Goal: Task Accomplishment & Management: Manage account settings

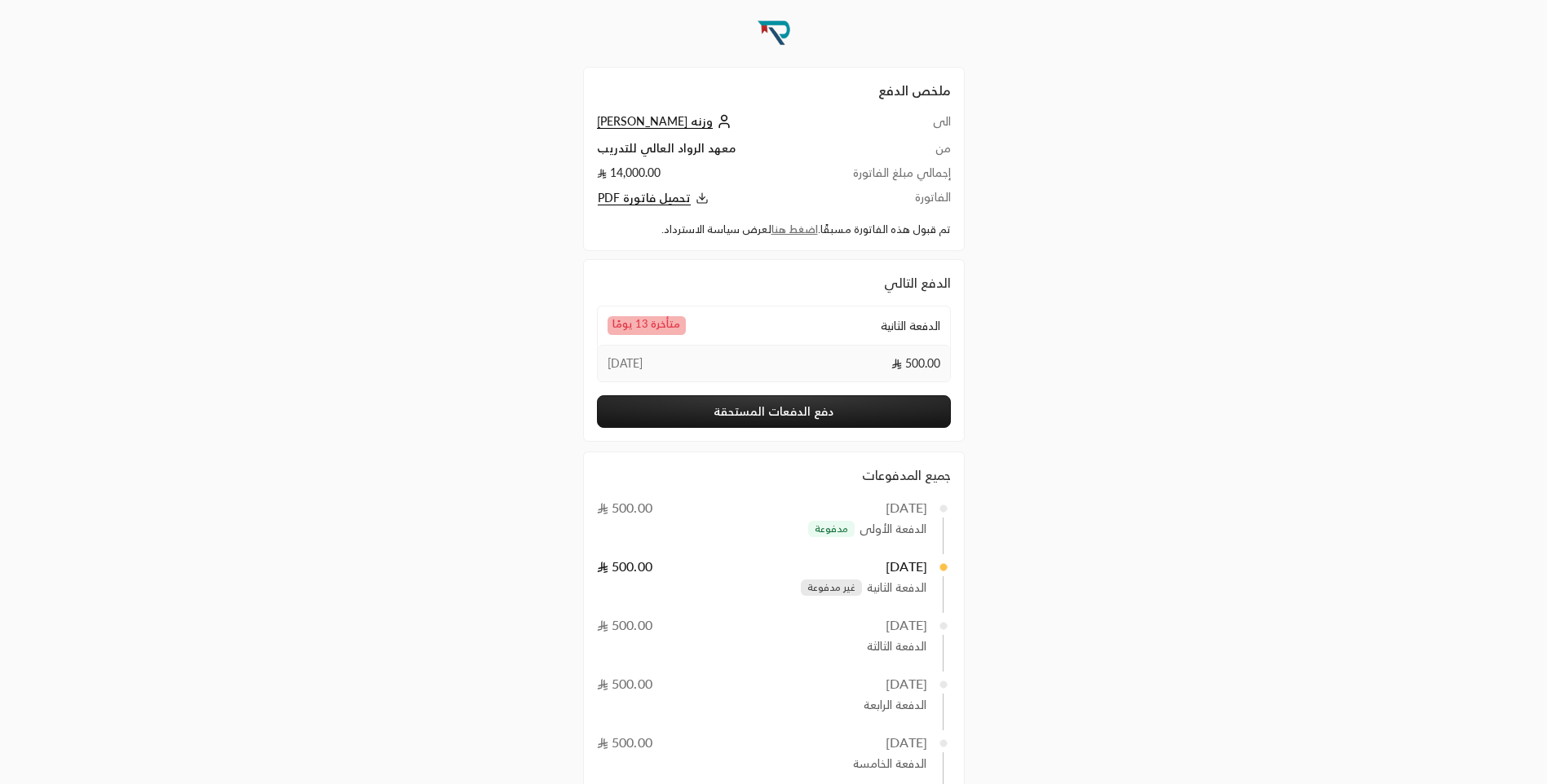
click at [774, 239] on div "ملخص الدفع الى وزنه صالح الشمراني من معهد الرواد العالي للتدريب إجمالي مبلغ الف…" at bounding box center [774, 158] width 381 height 184
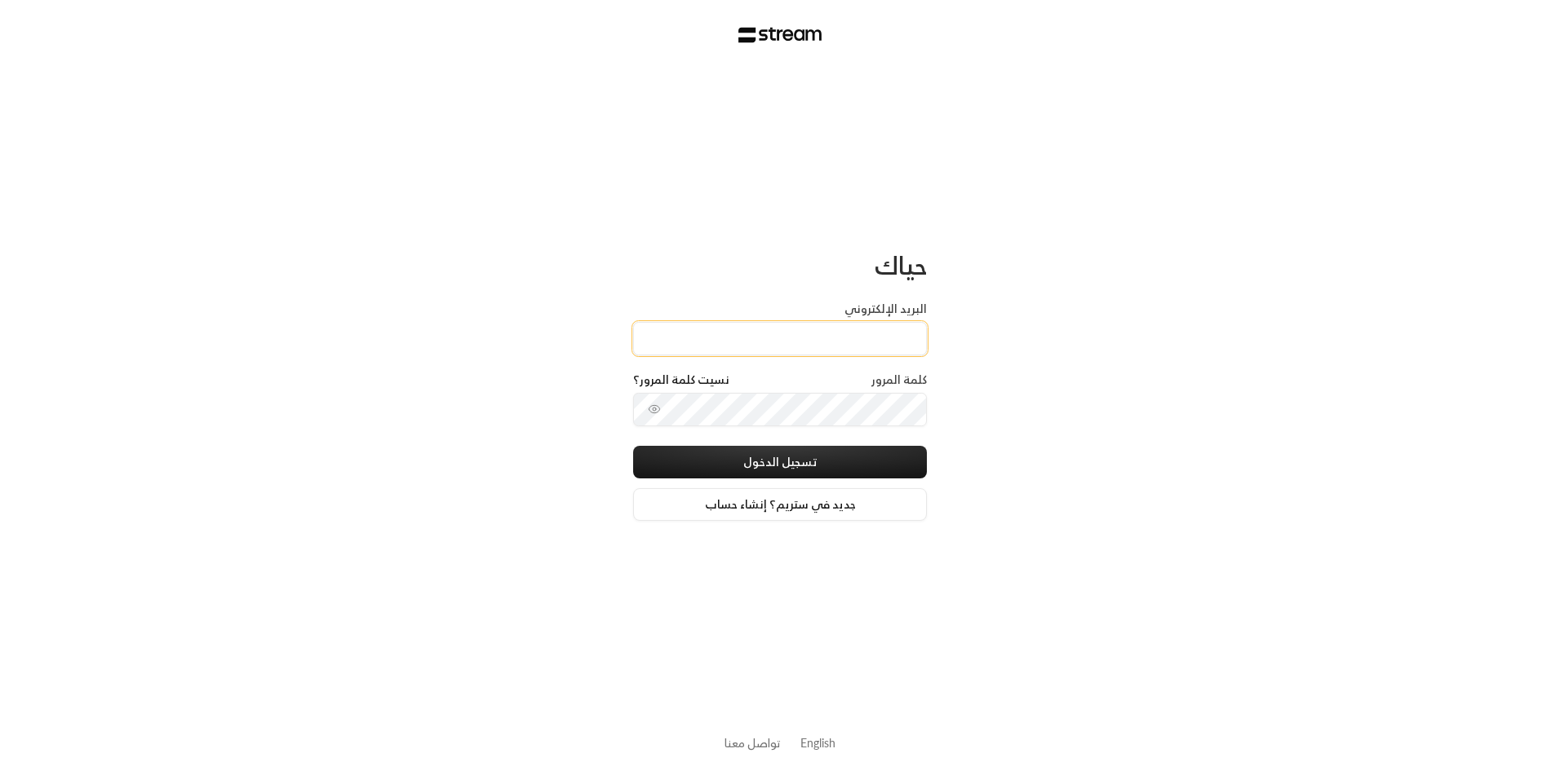
click at [840, 331] on input "البريد الإلكتروني" at bounding box center [780, 338] width 293 height 33
type input "[EMAIL_ADDRESS][DOMAIN_NAME]"
click at [853, 464] on button "تسجيل الدخول" at bounding box center [780, 461] width 293 height 32
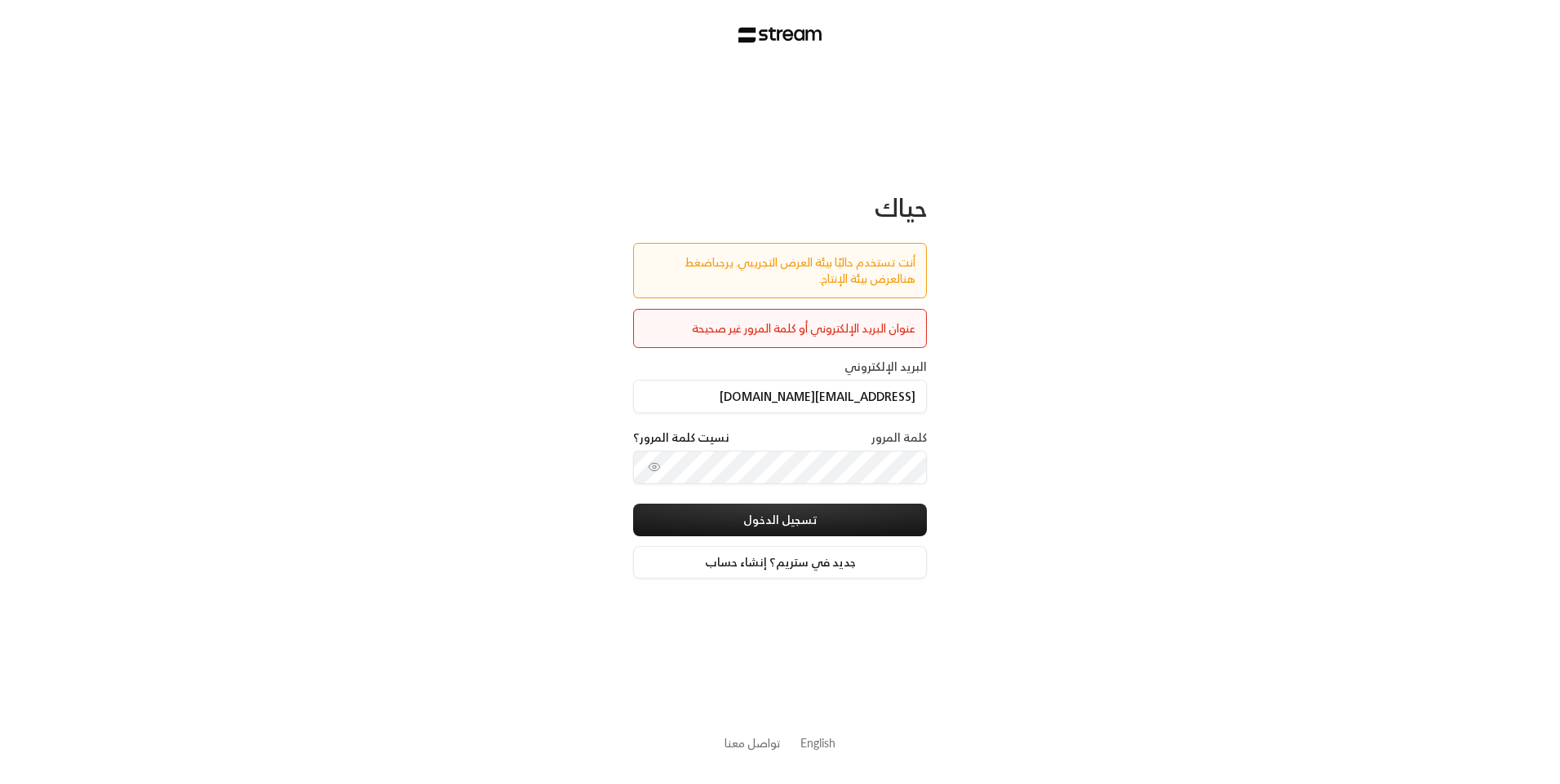
click at [685, 261] on link "اضغط هنا" at bounding box center [800, 271] width 231 height 37
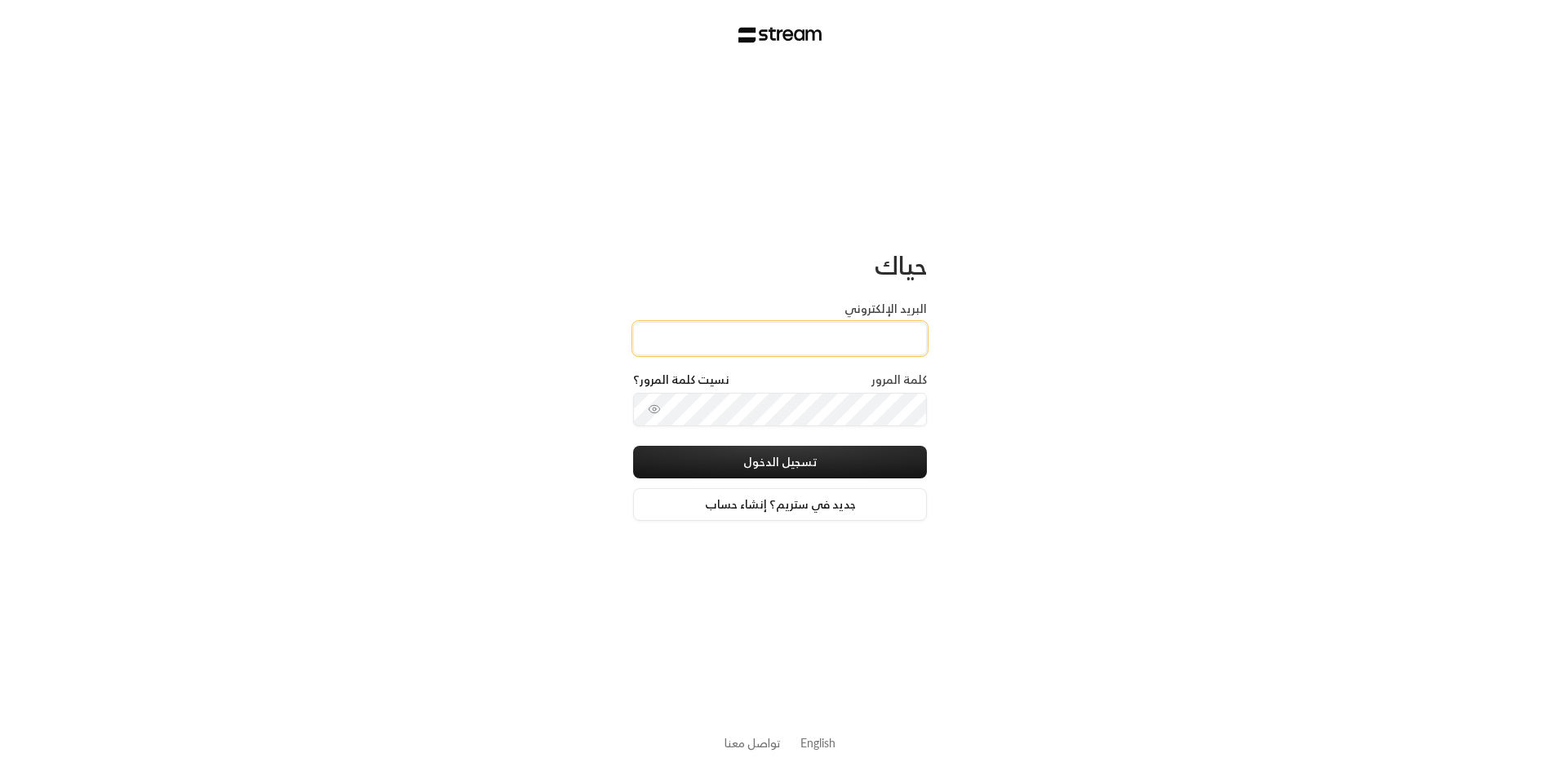
click at [902, 341] on input "البريد الإلكتروني" at bounding box center [780, 338] width 293 height 33
type input "[EMAIL_ADDRESS][DOMAIN_NAME]"
click at [844, 465] on button "تسجيل الدخول" at bounding box center [780, 461] width 293 height 32
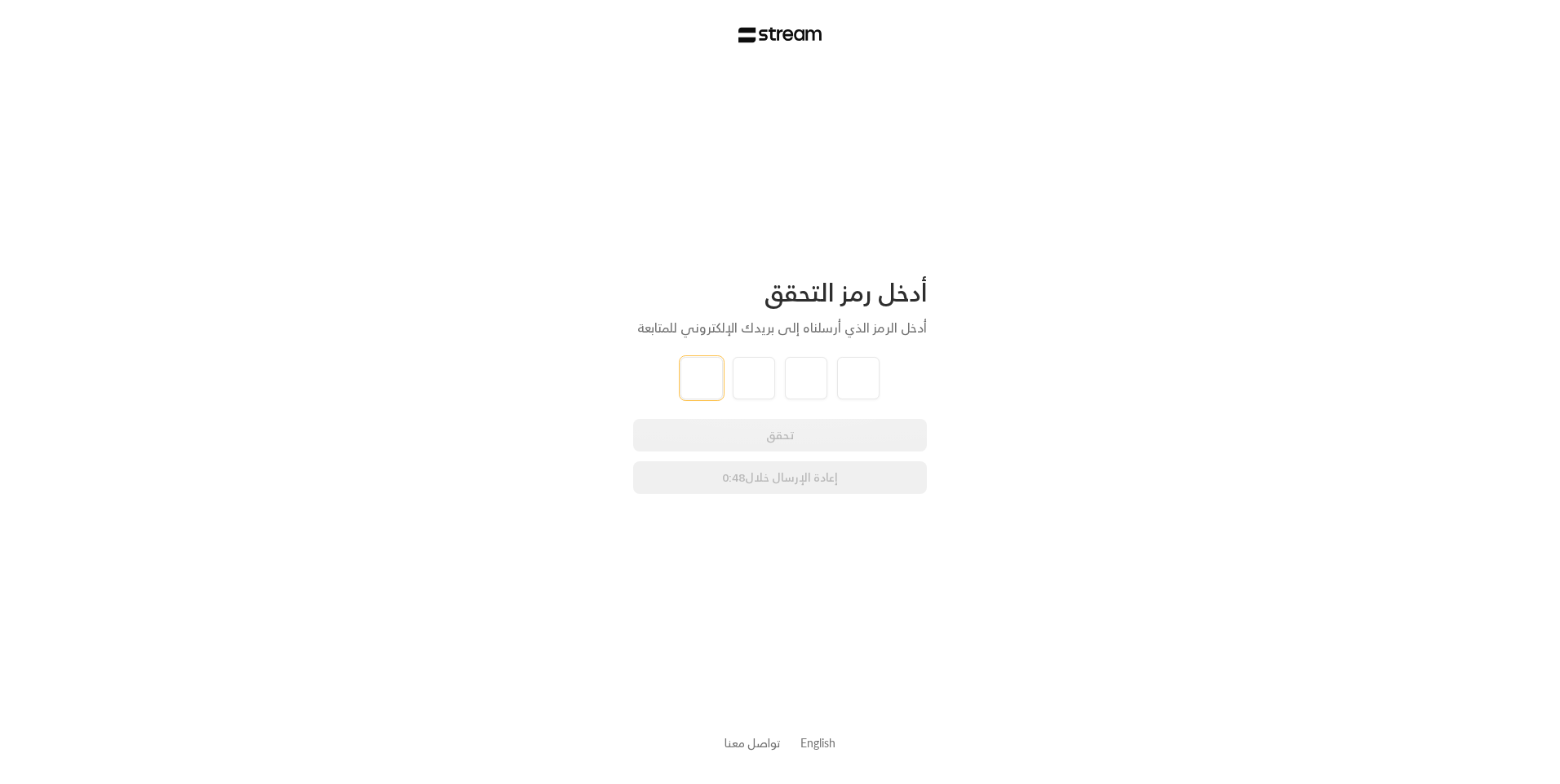
type input "2"
type input "6"
type input "4"
type input "3"
